Goal: Task Accomplishment & Management: Manage account settings

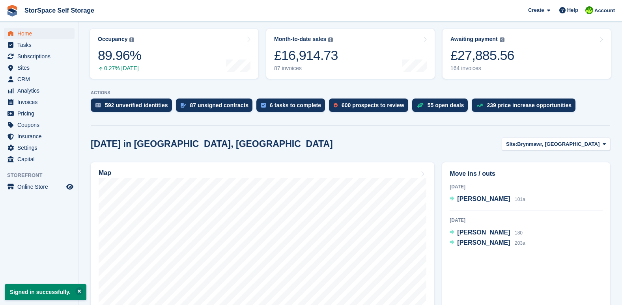
scroll to position [138, 0]
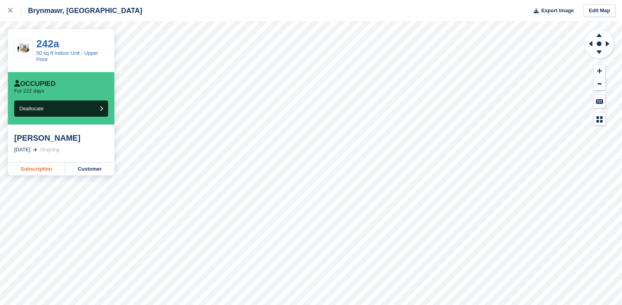
click at [40, 166] on link "Subscription" at bounding box center [36, 169] width 57 height 13
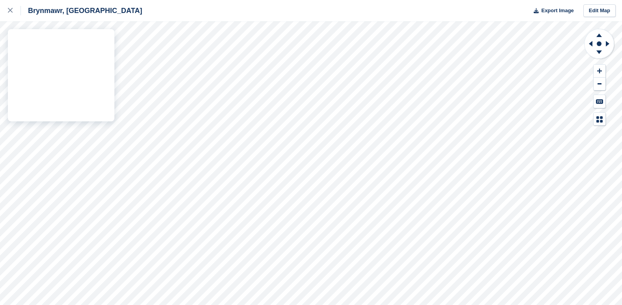
click at [99, 97] on div "Brynmawr, [GEOGRAPHIC_DATA] Export Image Edit Map" at bounding box center [311, 152] width 622 height 305
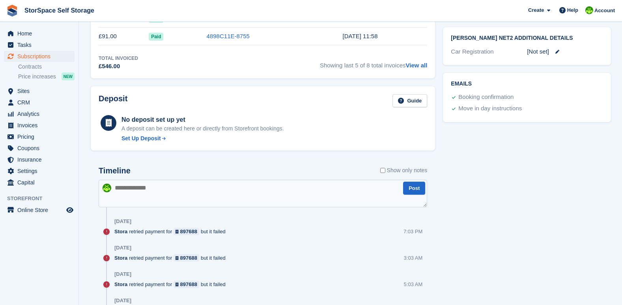
scroll to position [356, 0]
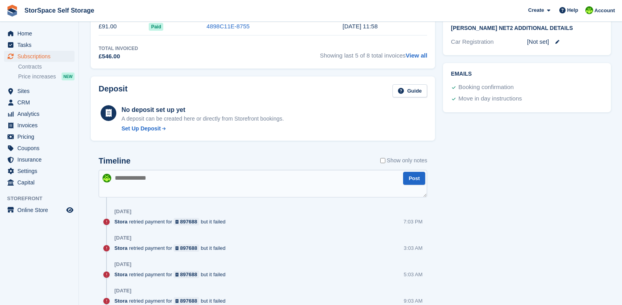
drag, startPoint x: 619, startPoint y: 103, endPoint x: 623, endPoint y: 80, distance: 22.9
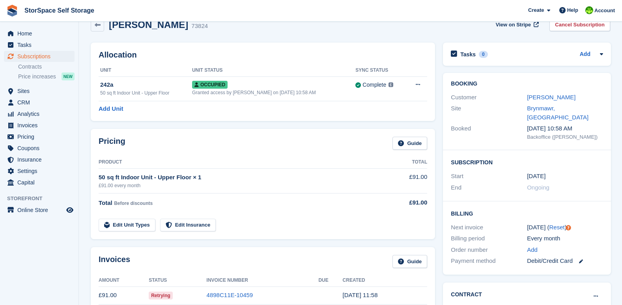
scroll to position [0, 0]
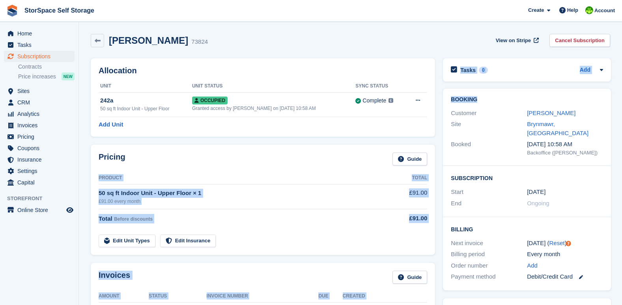
drag, startPoint x: 272, startPoint y: 142, endPoint x: 527, endPoint y: 97, distance: 259.6
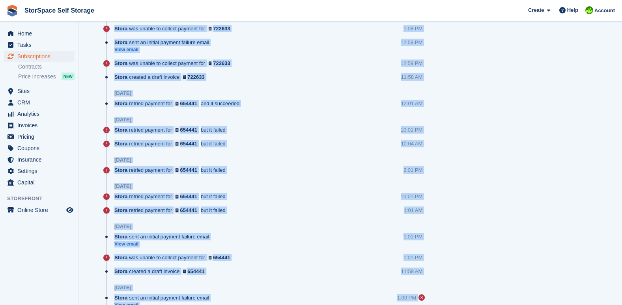
scroll to position [1030, 0]
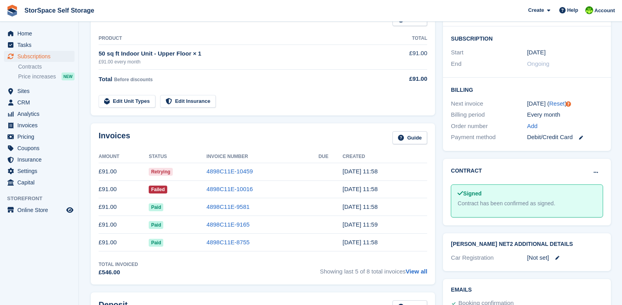
scroll to position [177, 0]
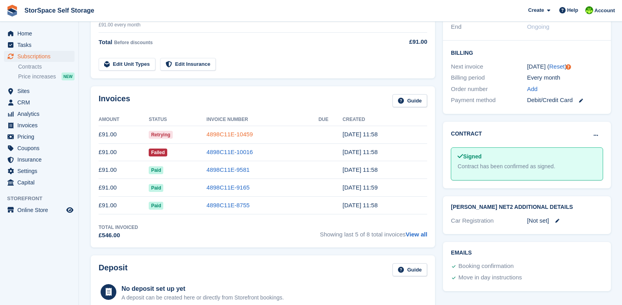
click at [238, 135] on link "4898C11E-10459" at bounding box center [230, 134] width 47 height 7
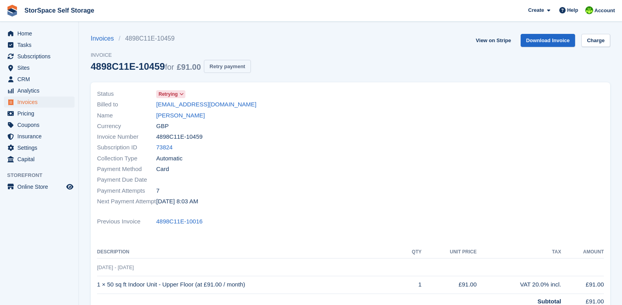
click at [231, 66] on button "Retry payment" at bounding box center [227, 66] width 47 height 13
